Goal: Transaction & Acquisition: Download file/media

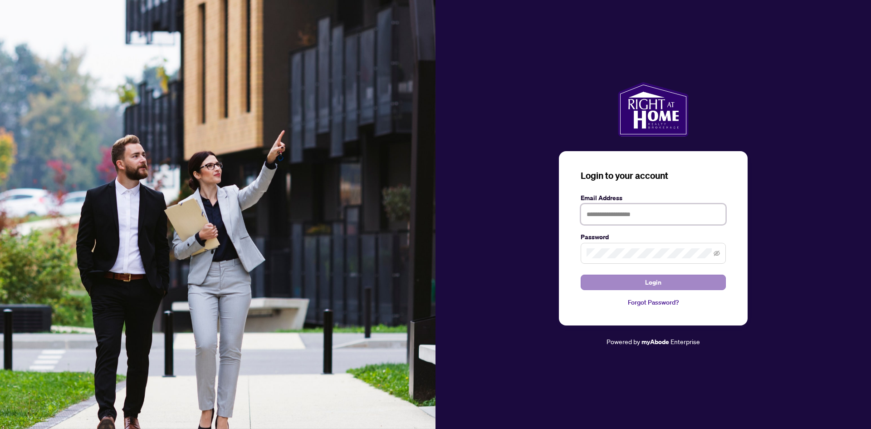
type input "**********"
click at [636, 278] on button "Login" at bounding box center [653, 281] width 145 height 15
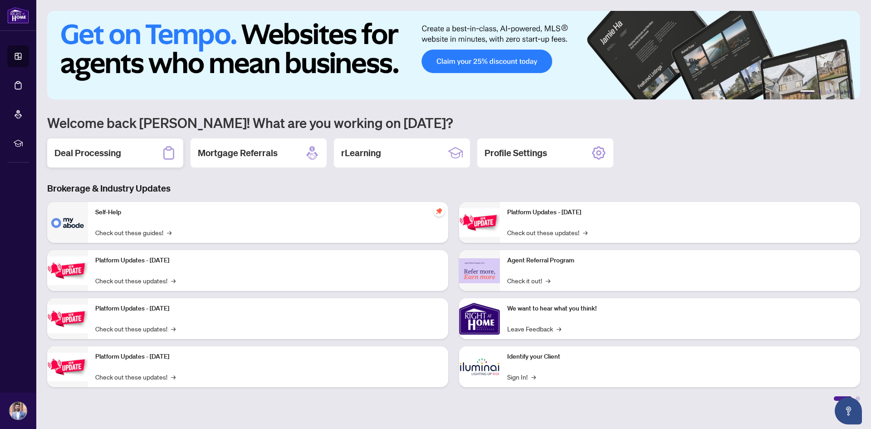
click at [98, 148] on h2 "Deal Processing" at bounding box center [87, 153] width 67 height 13
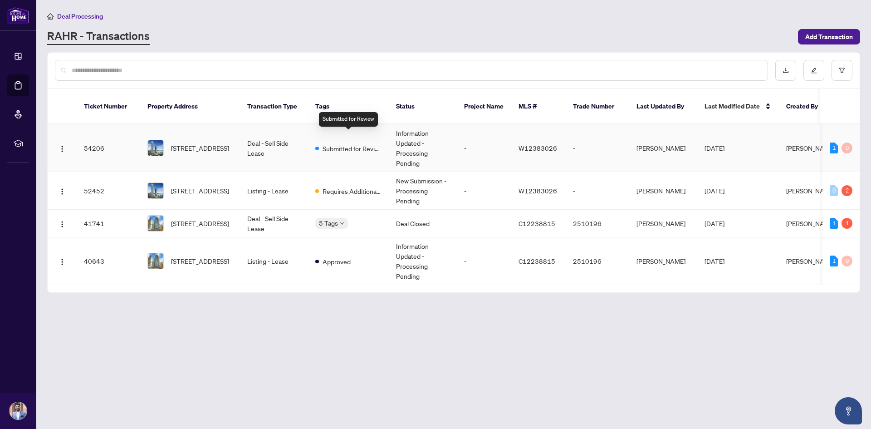
click at [346, 143] on span "Submitted for Review" at bounding box center [352, 148] width 59 height 10
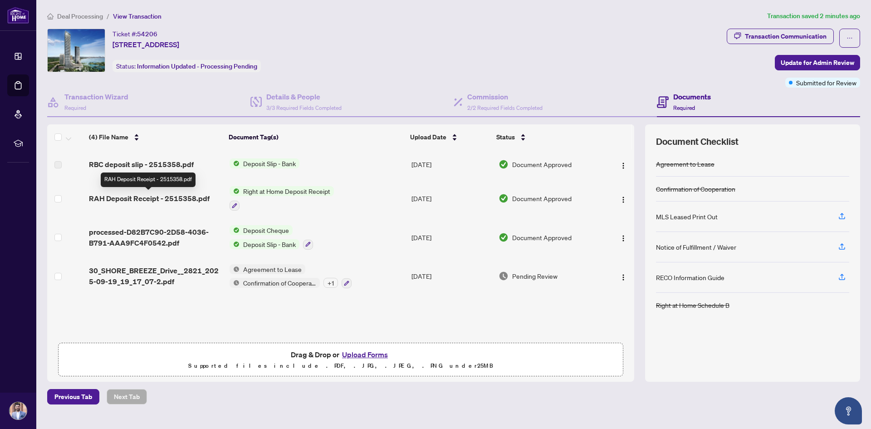
click at [187, 199] on span "RAH Deposit Receipt - 2515358.pdf" at bounding box center [149, 198] width 121 height 11
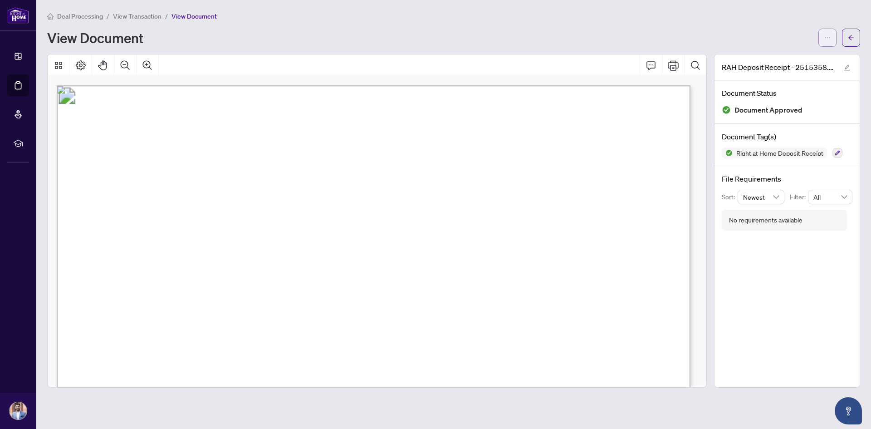
click at [830, 42] on span "button" at bounding box center [827, 37] width 6 height 15
click at [796, 61] on span "Download" at bounding box center [794, 57] width 69 height 10
